Goal: Information Seeking & Learning: Learn about a topic

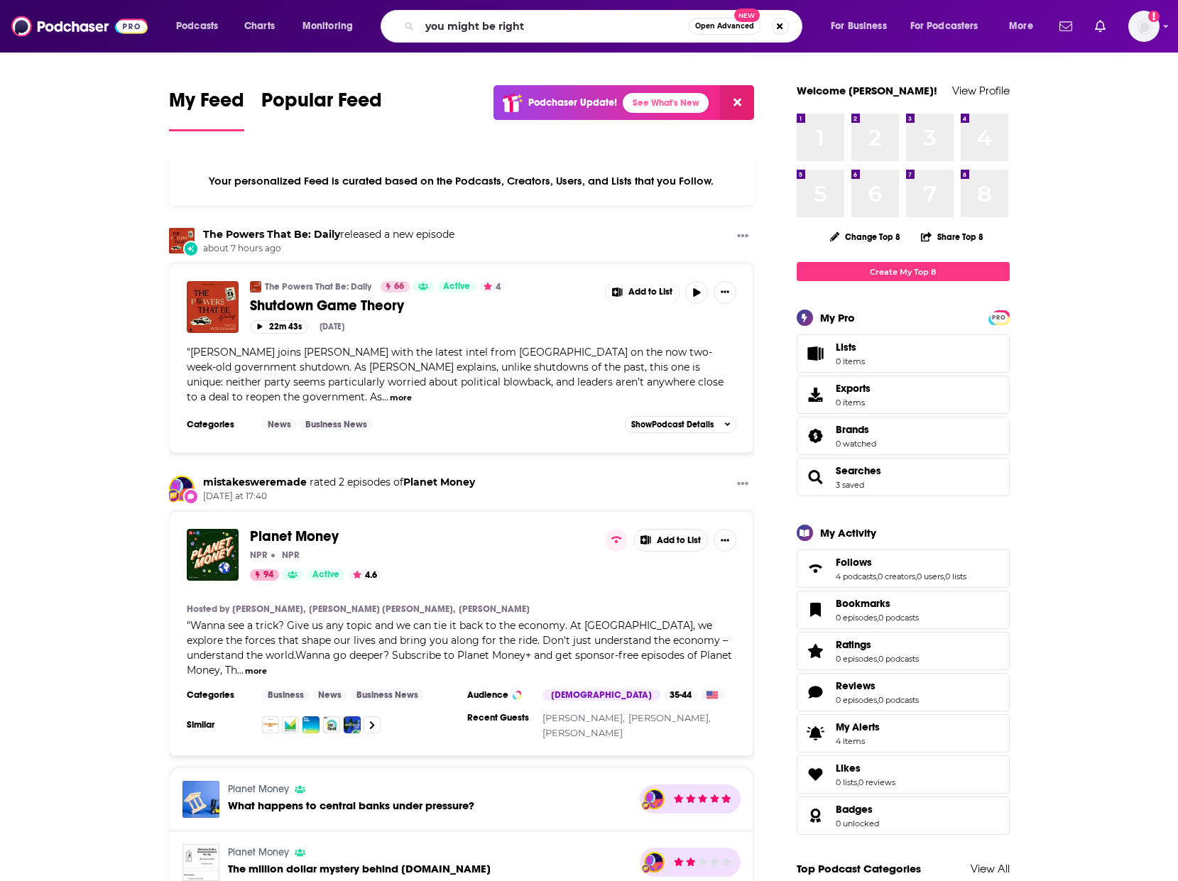
type input "you might be right"
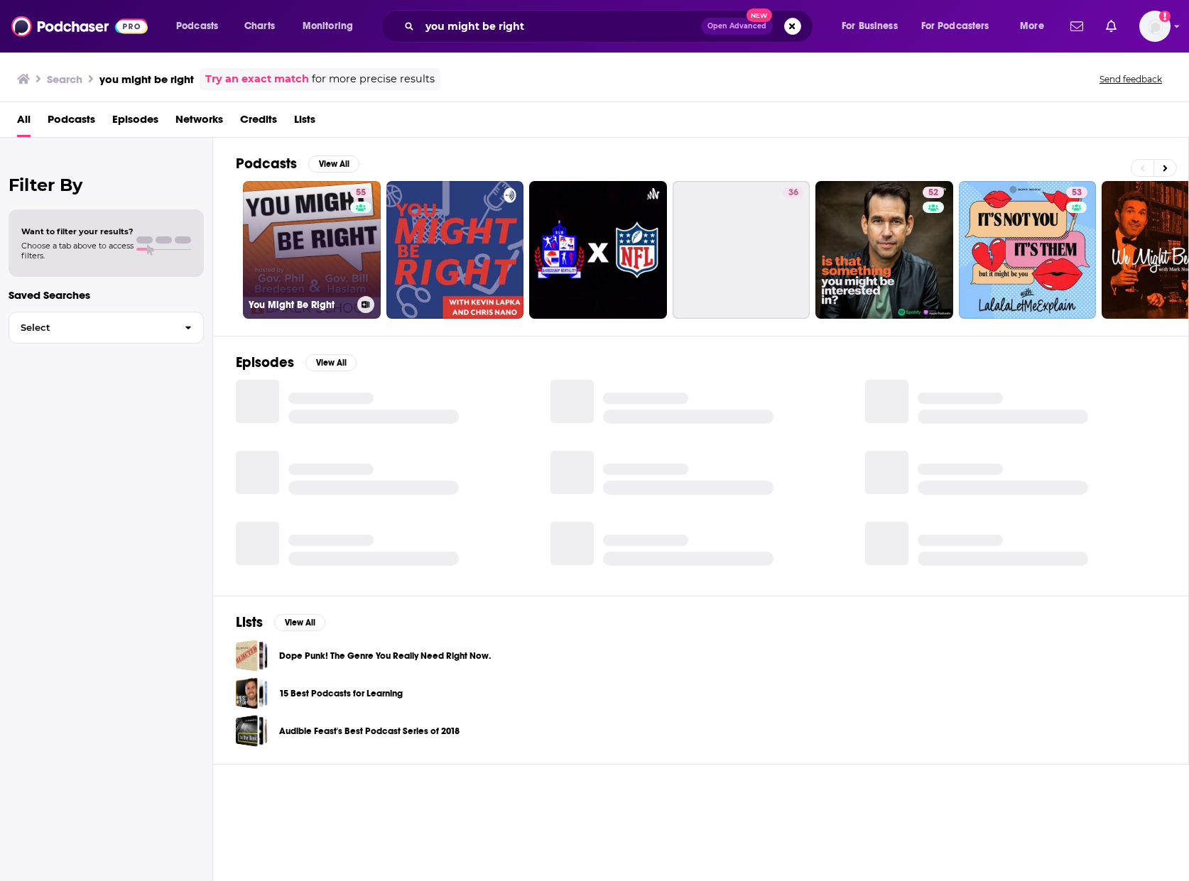
click at [298, 239] on link "55 You Might Be Right" at bounding box center [312, 250] width 138 height 138
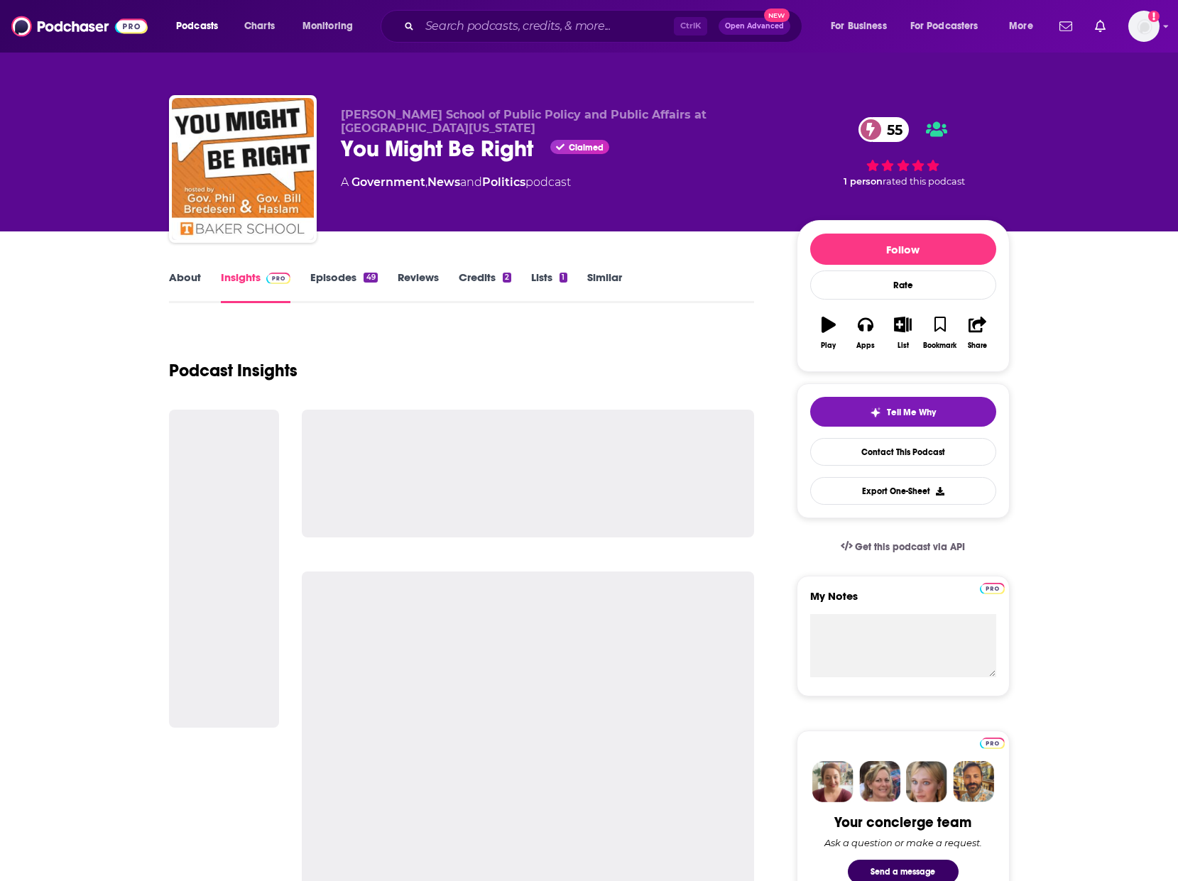
click at [331, 280] on link "Episodes 49" at bounding box center [343, 287] width 67 height 33
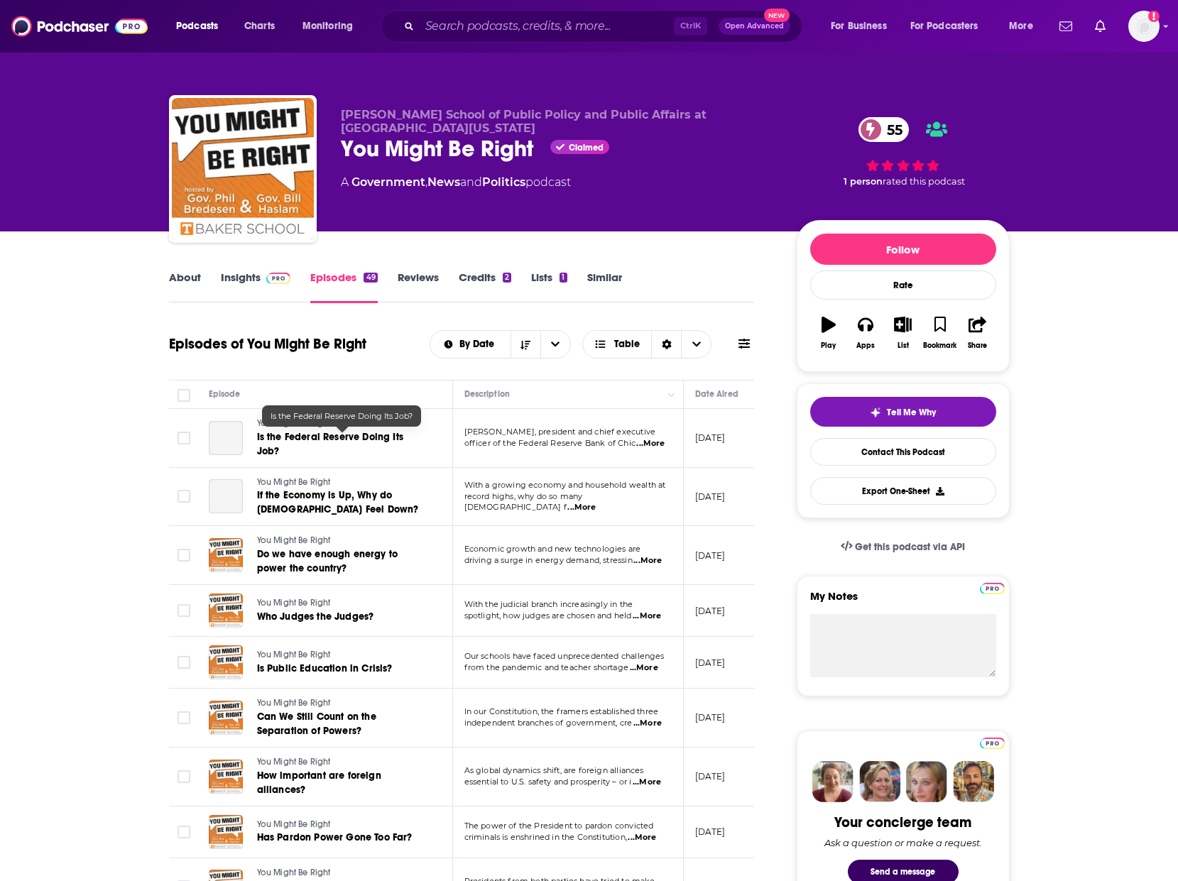
click at [353, 439] on span "Is the Federal Reserve Doing Its Job?" at bounding box center [330, 444] width 146 height 26
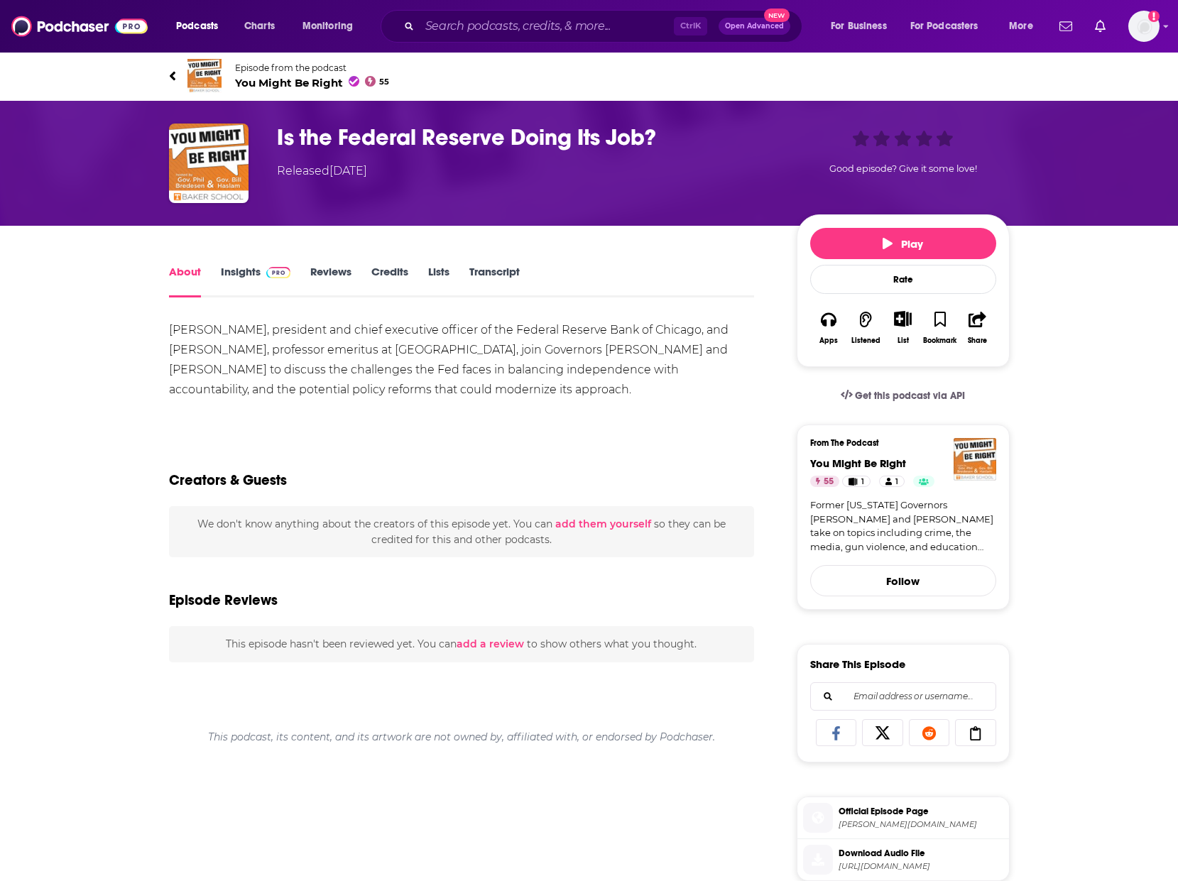
click at [496, 275] on link "Transcript" at bounding box center [494, 281] width 50 height 33
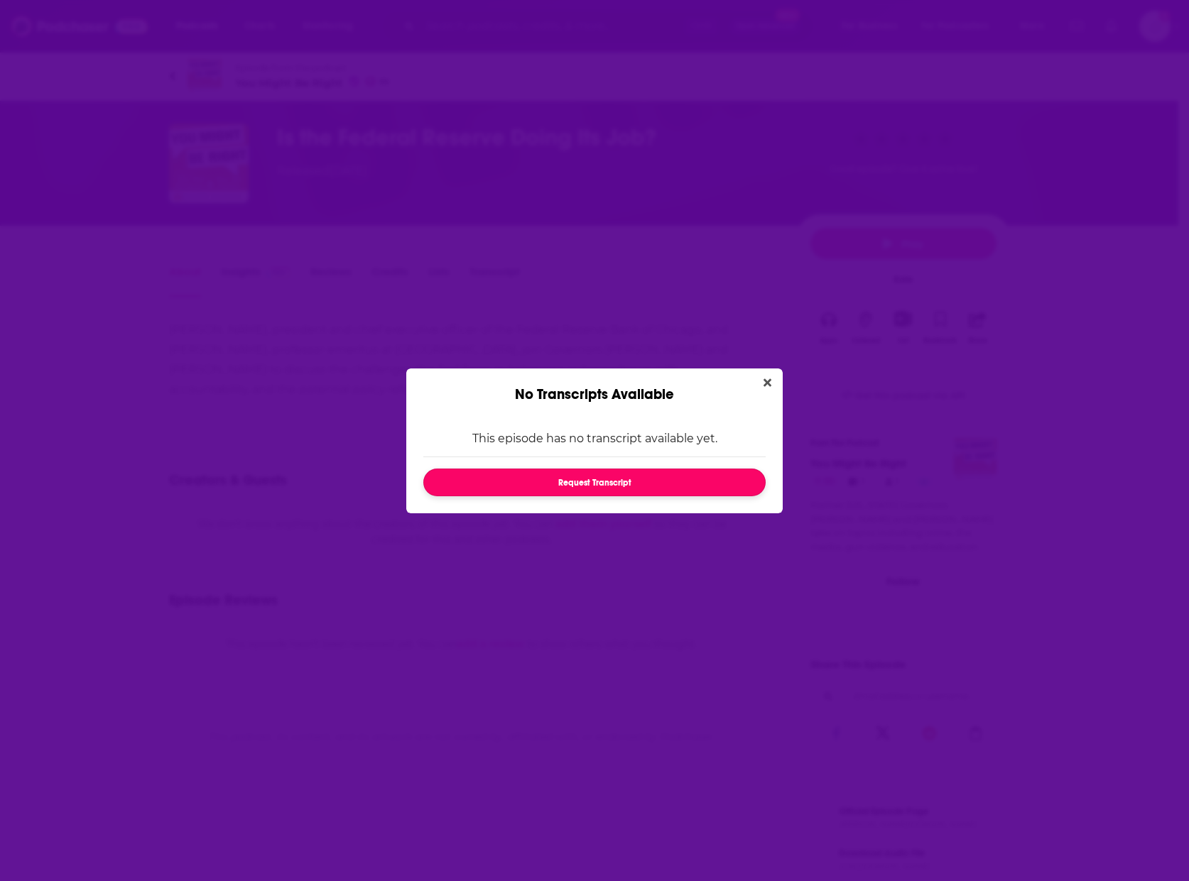
click at [599, 481] on button "Request Transcript" at bounding box center [594, 483] width 342 height 28
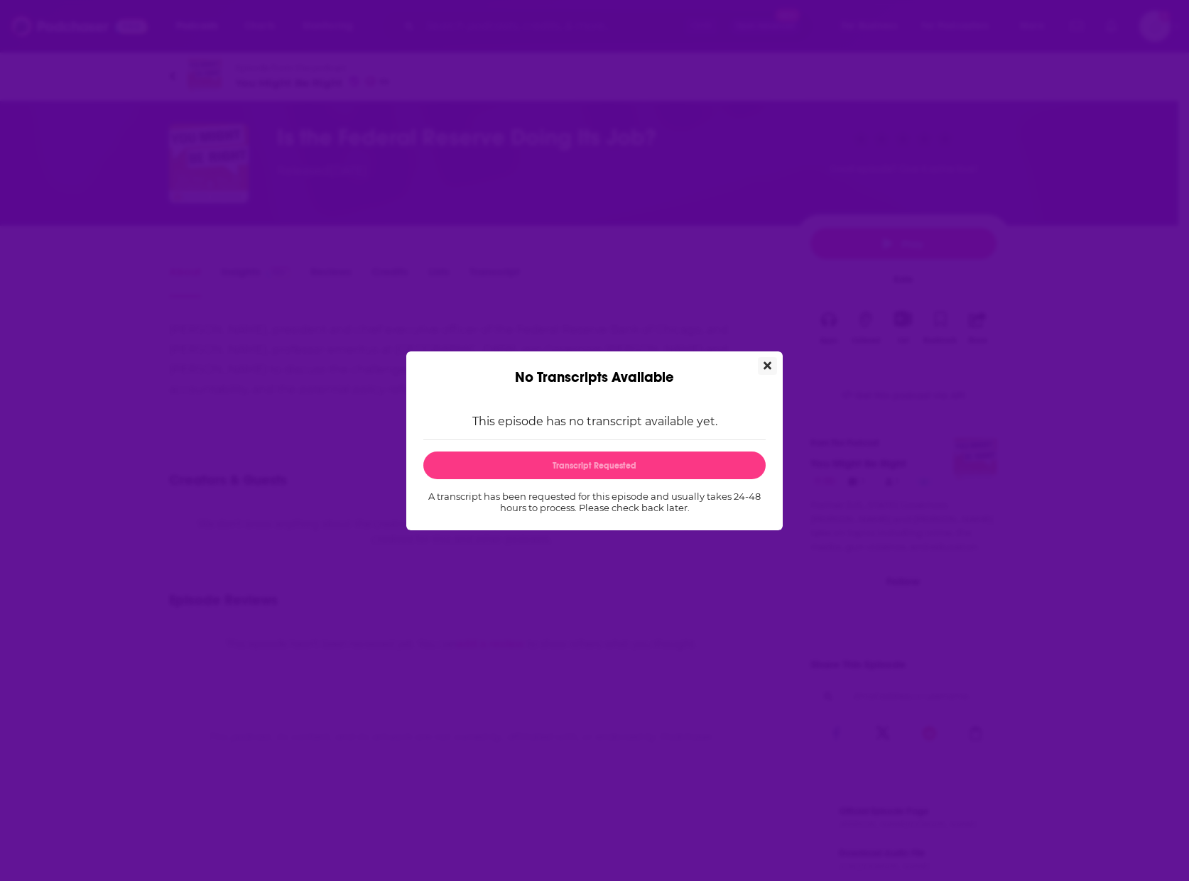
click at [761, 362] on button "Close" at bounding box center [767, 366] width 19 height 18
